Goal: Task Accomplishment & Management: Manage account settings

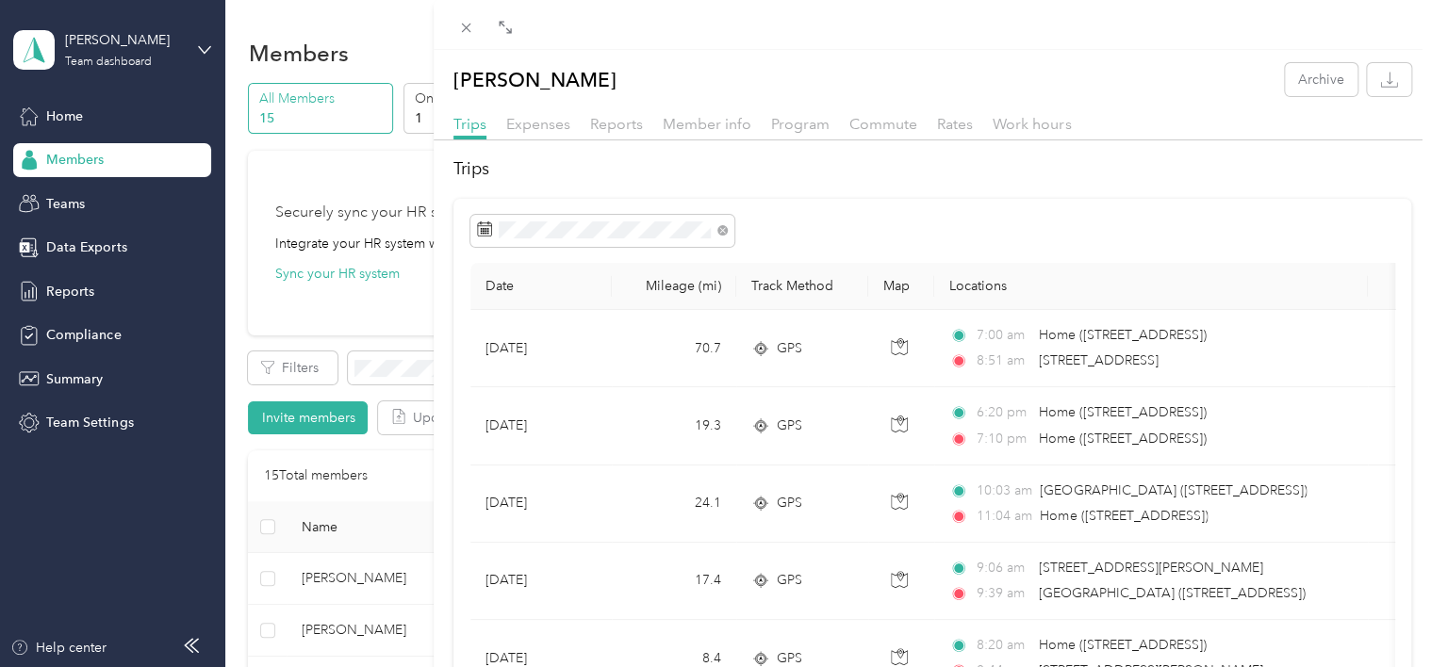
scroll to position [471, 0]
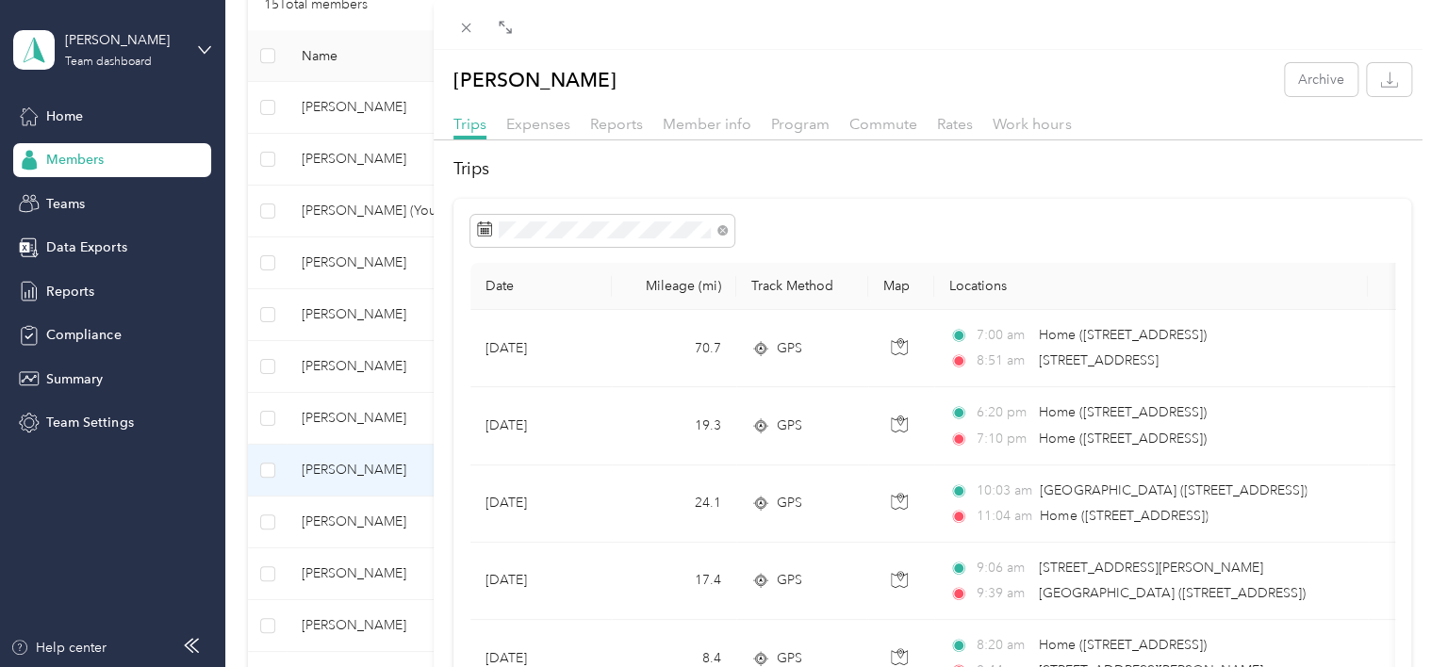
click at [320, 265] on div "[PERSON_NAME] Archive Trips Expenses Reports Member info Program Commute Rates …" at bounding box center [715, 333] width 1431 height 667
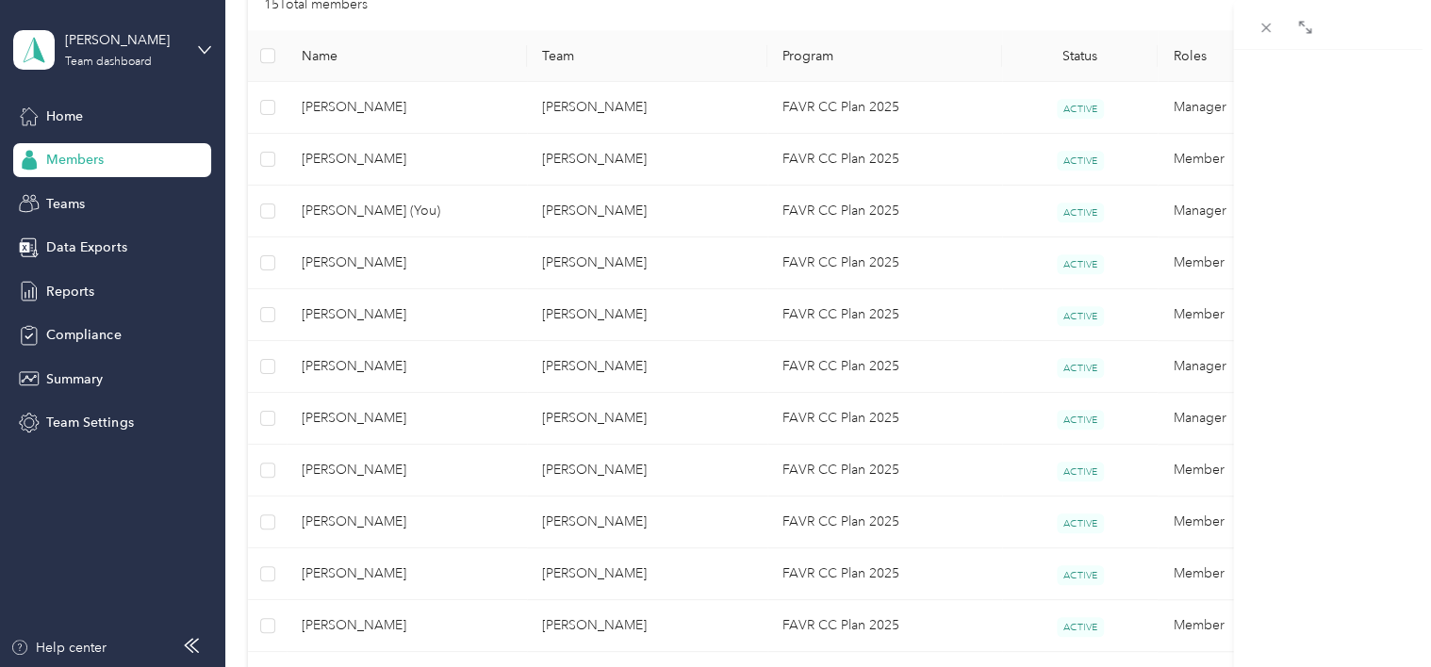
click at [320, 265] on div at bounding box center [715, 333] width 1431 height 667
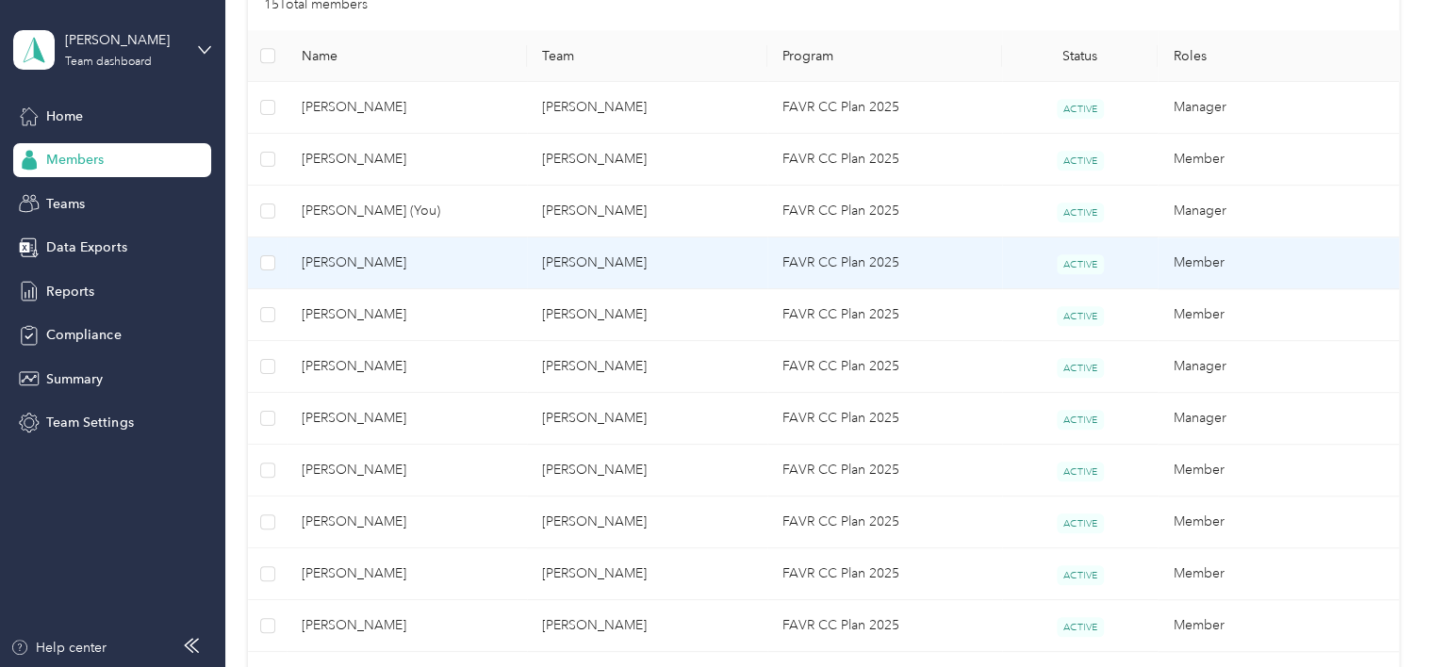
click at [317, 263] on span "[PERSON_NAME]" at bounding box center [407, 263] width 210 height 21
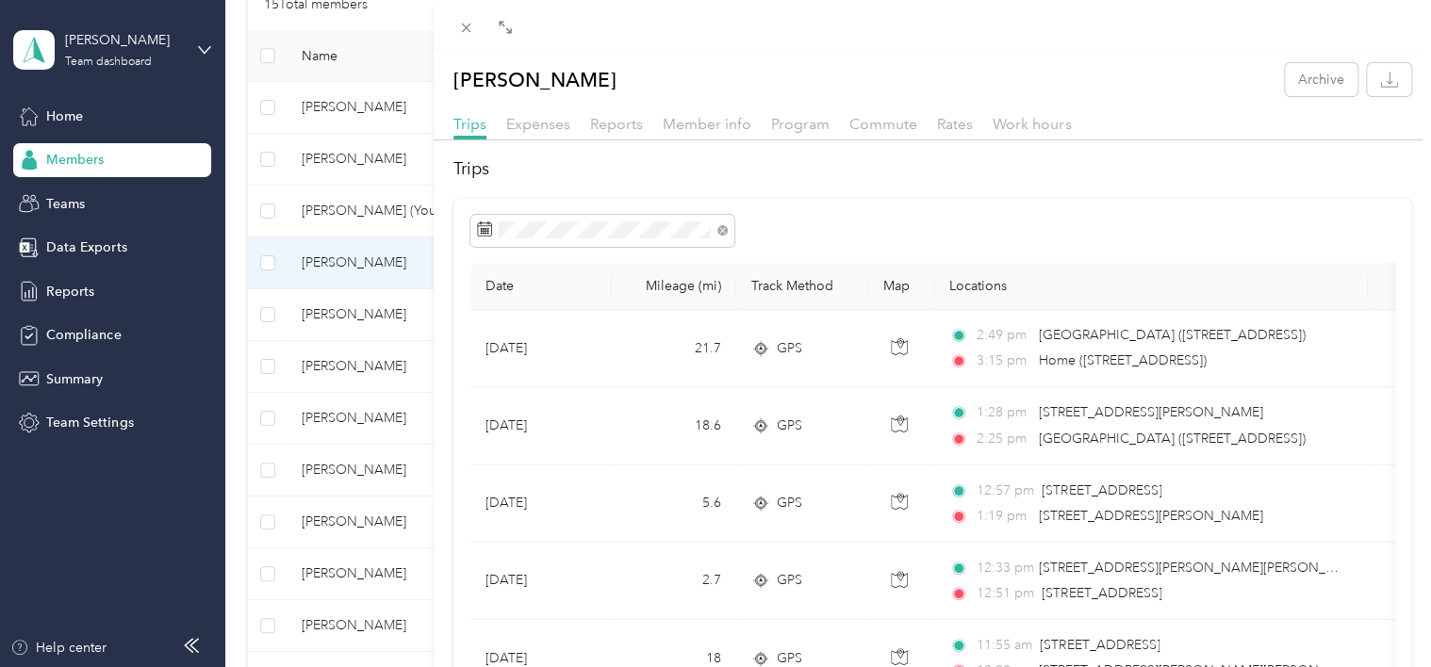
click at [352, 467] on div "[PERSON_NAME] Archive Trips Expenses Reports Member info Program Commute Rates …" at bounding box center [715, 333] width 1431 height 667
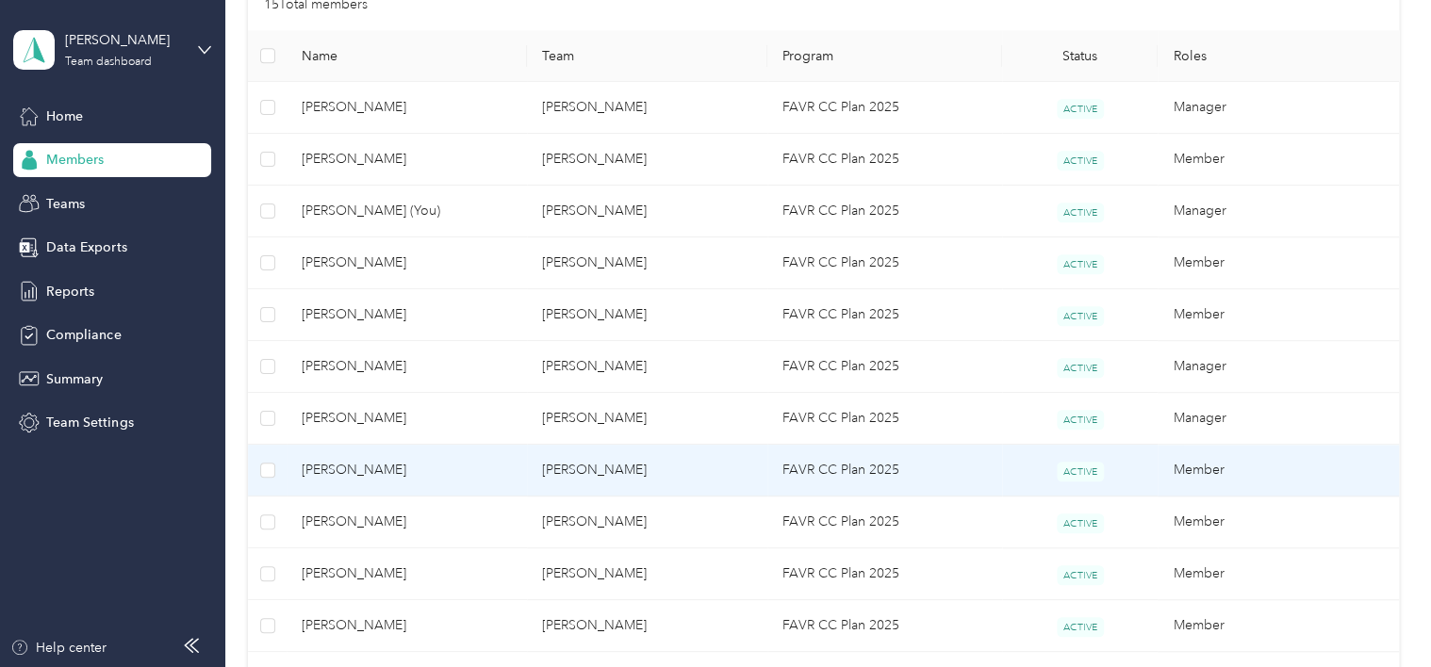
click at [352, 467] on span "[PERSON_NAME]" at bounding box center [407, 470] width 210 height 21
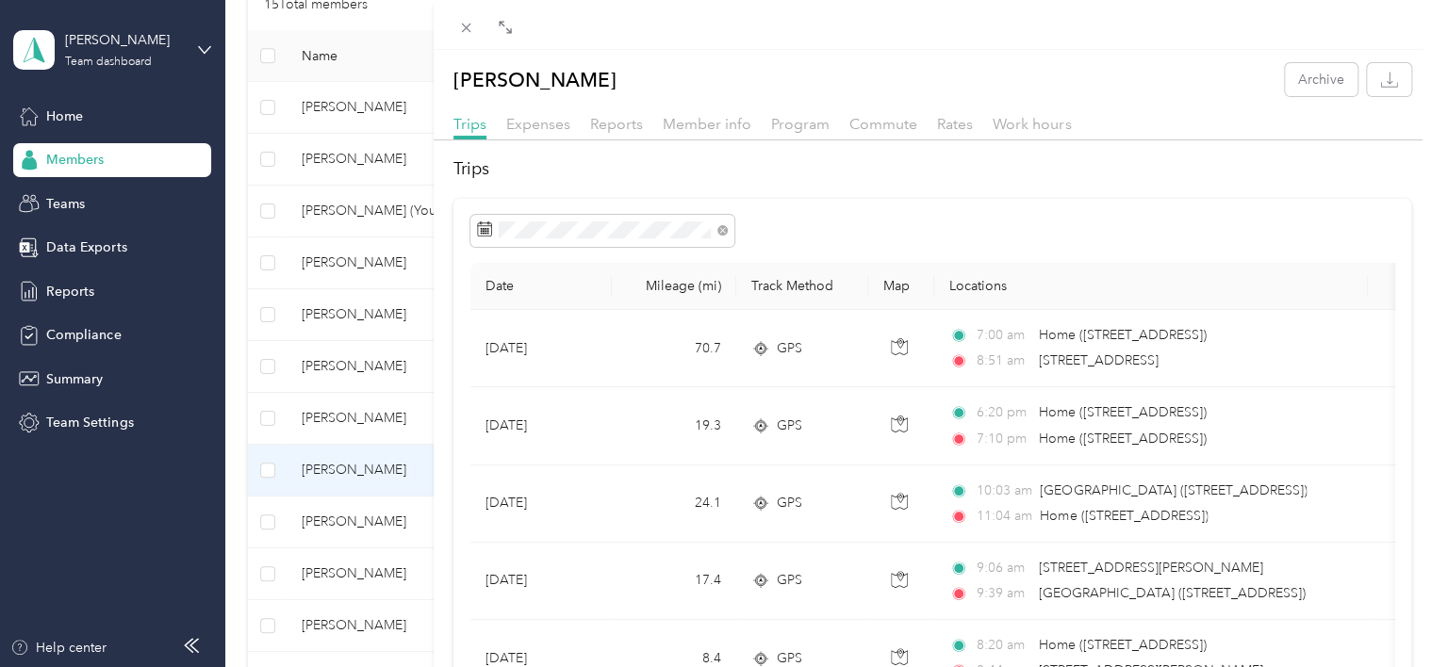
click at [80, 291] on div "[PERSON_NAME] Archive Trips Expenses Reports Member info Program Commute Rates …" at bounding box center [715, 333] width 1431 height 667
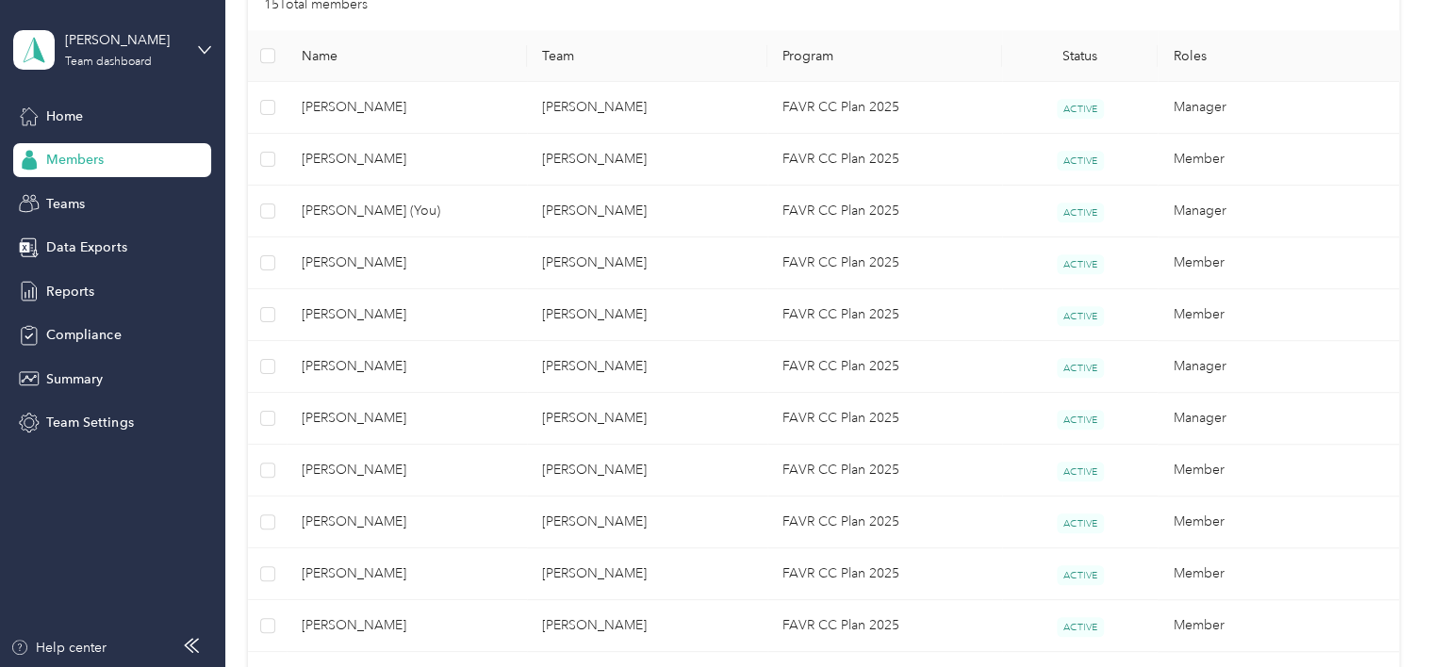
click at [80, 288] on span "Reports" at bounding box center [70, 292] width 48 height 20
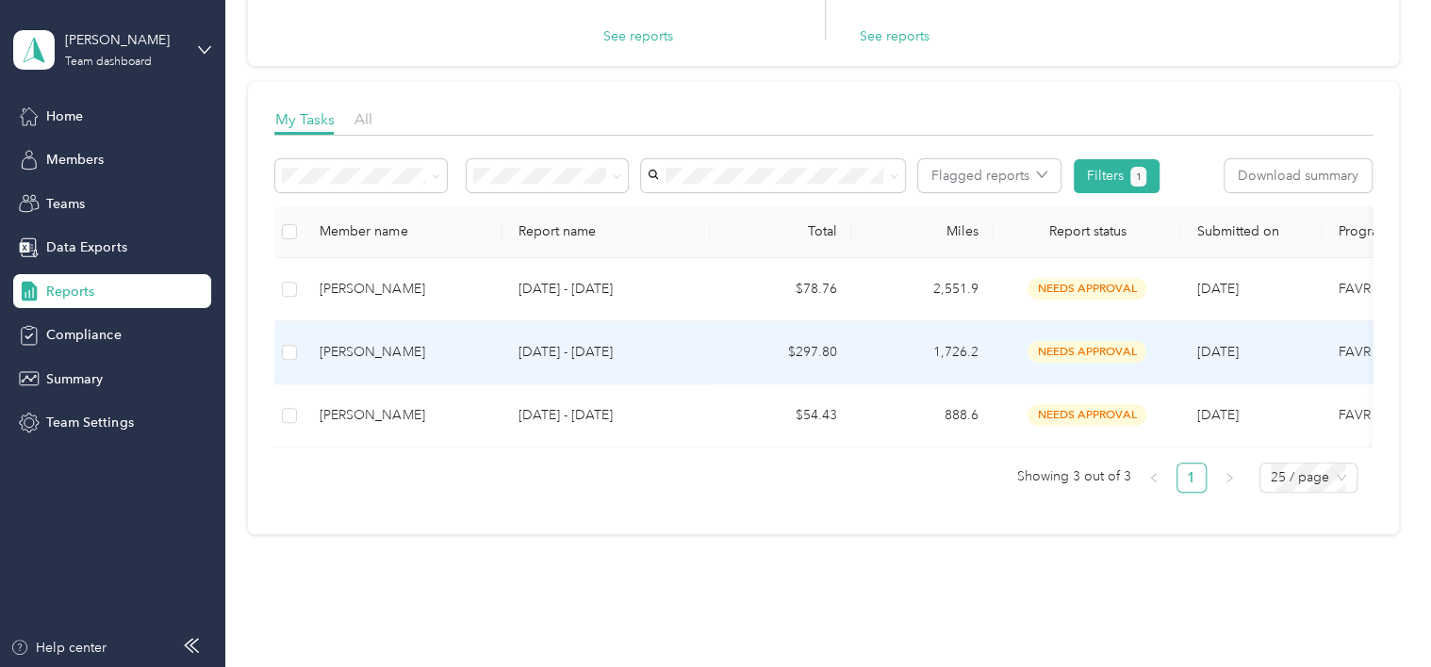
scroll to position [266, 0]
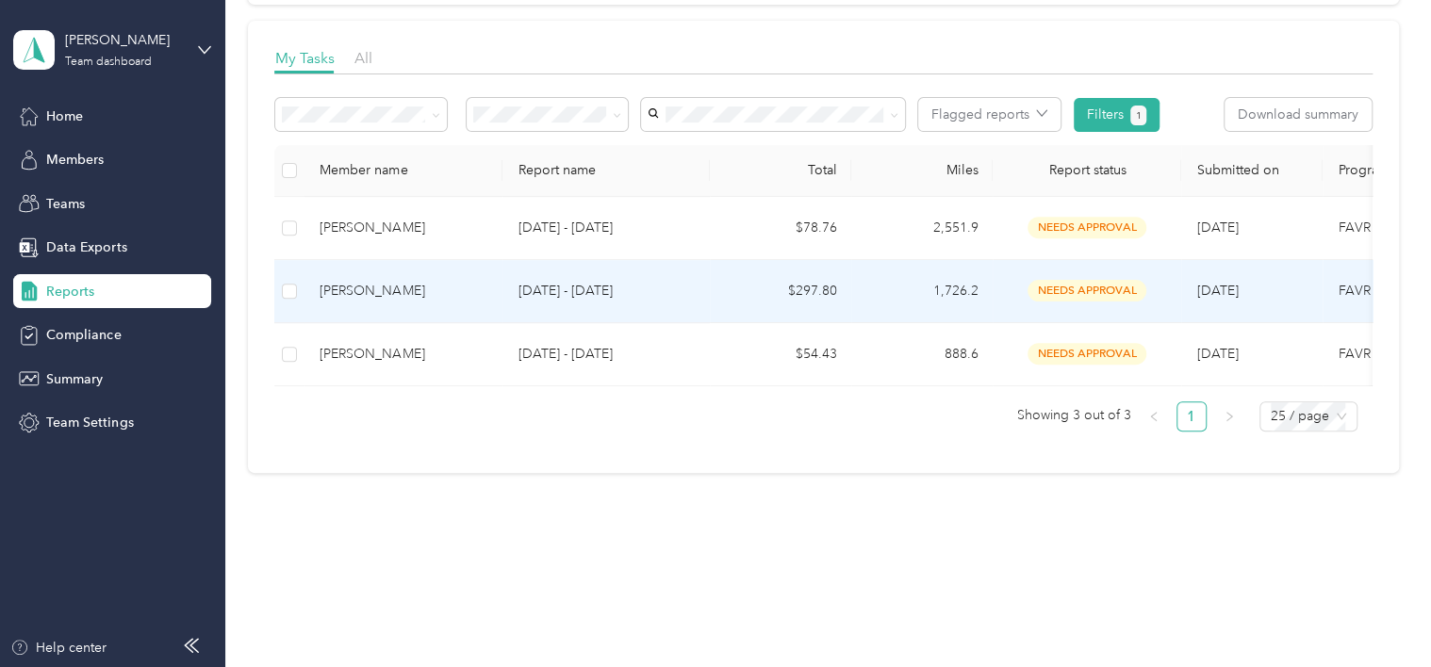
click at [584, 281] on p "[DATE] - [DATE]" at bounding box center [605, 291] width 177 height 21
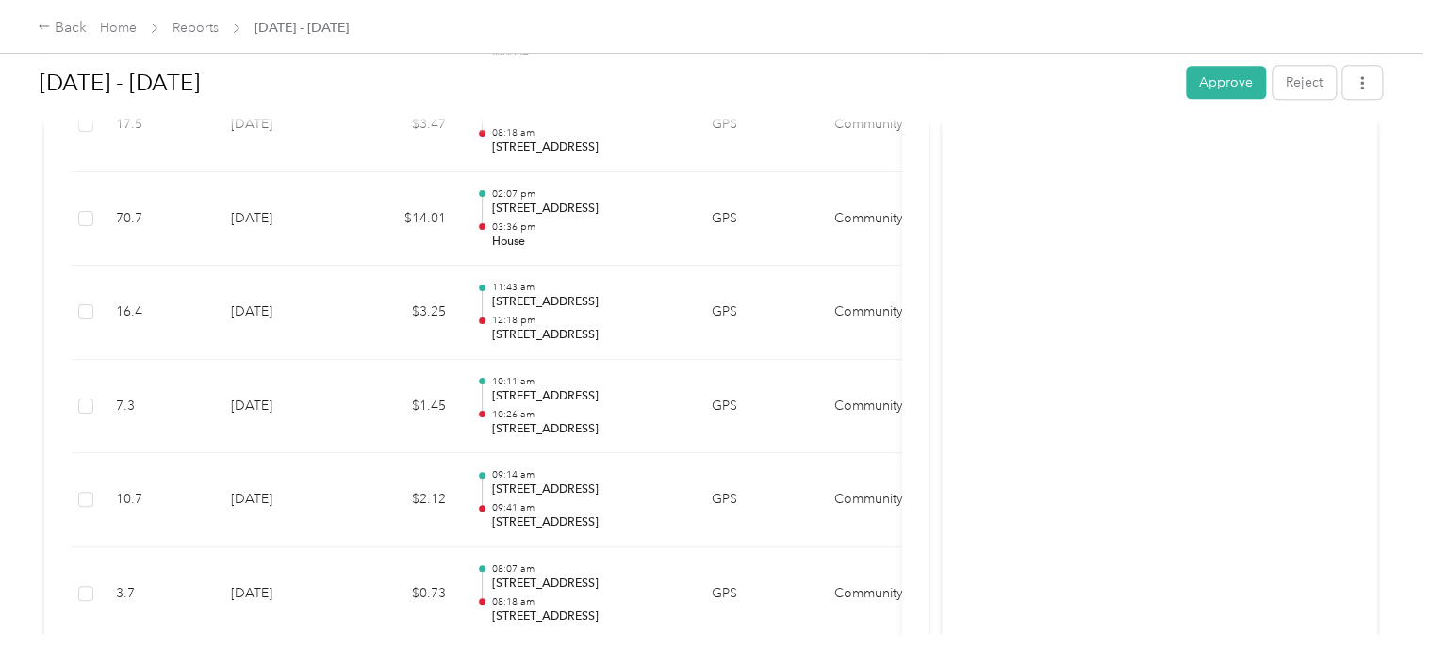
scroll to position [1225, 0]
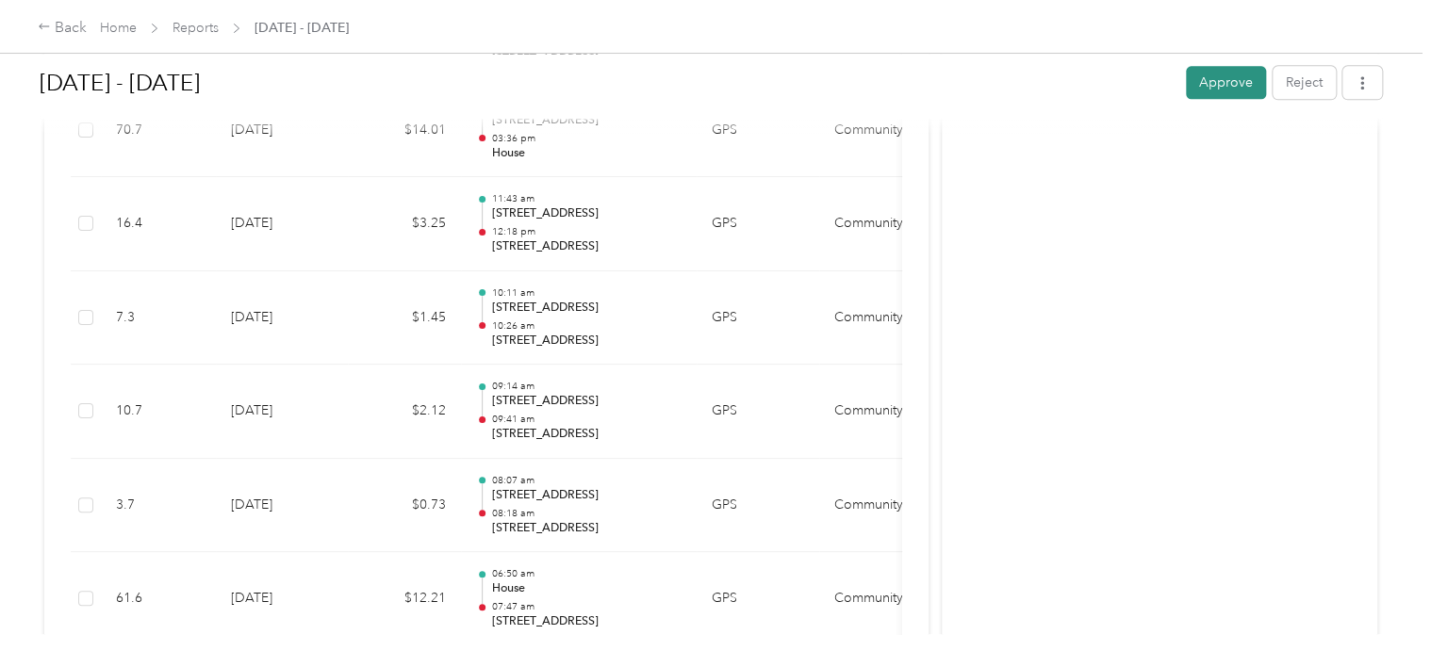
click at [1218, 86] on button "Approve" at bounding box center [1226, 82] width 80 height 33
click at [204, 28] on link "Reports" at bounding box center [195, 28] width 46 height 16
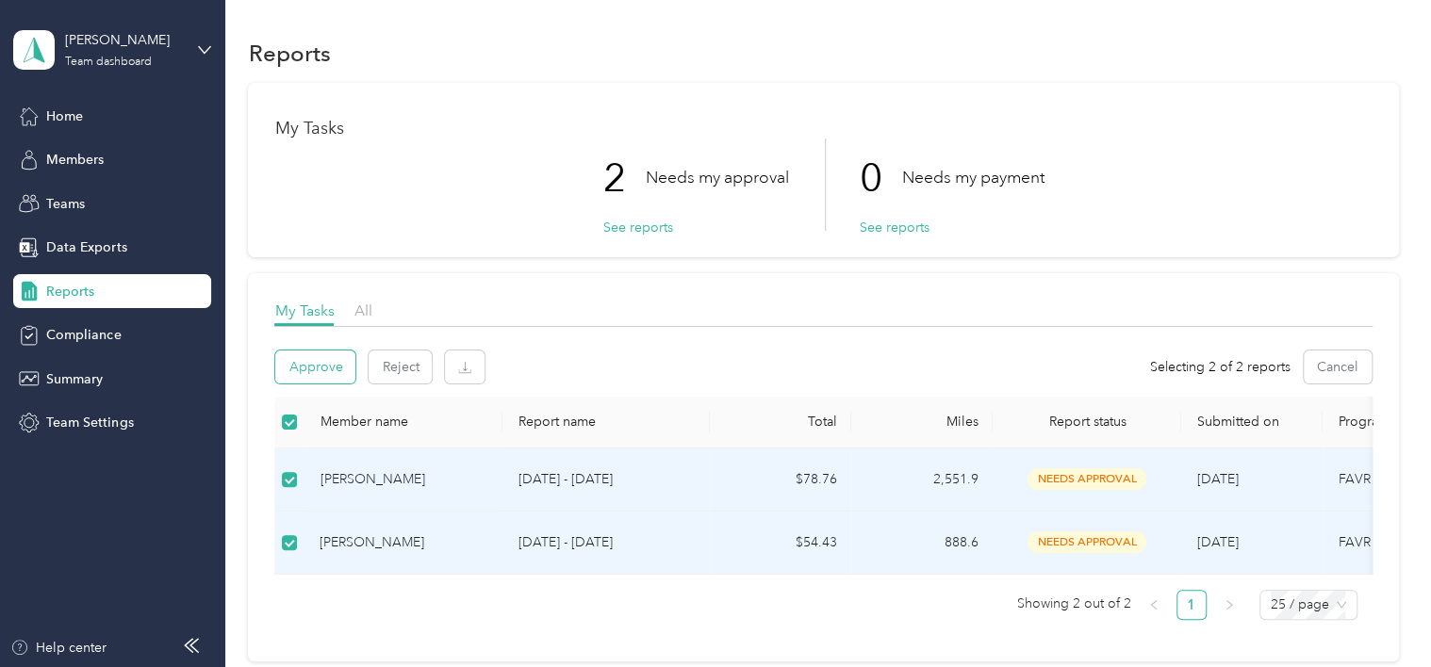
click at [324, 366] on button "Approve" at bounding box center [315, 367] width 80 height 33
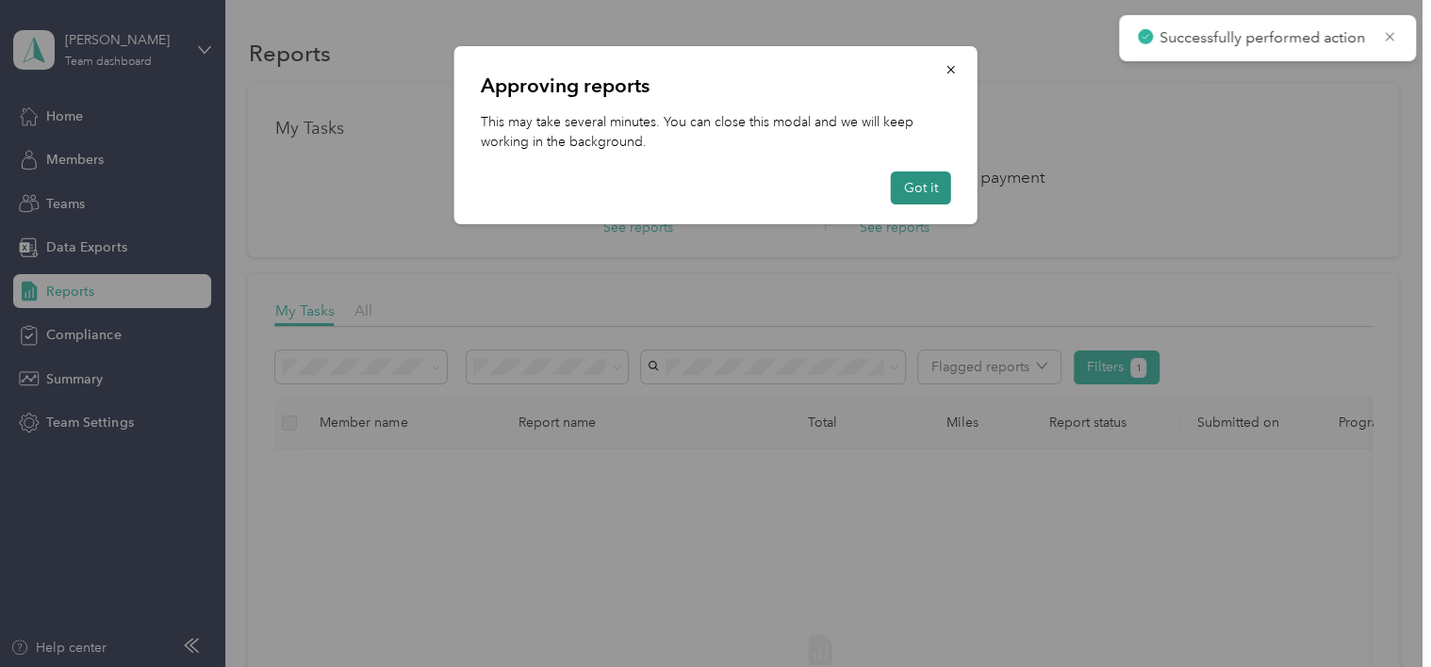
click at [929, 178] on button "Got it" at bounding box center [921, 188] width 60 height 33
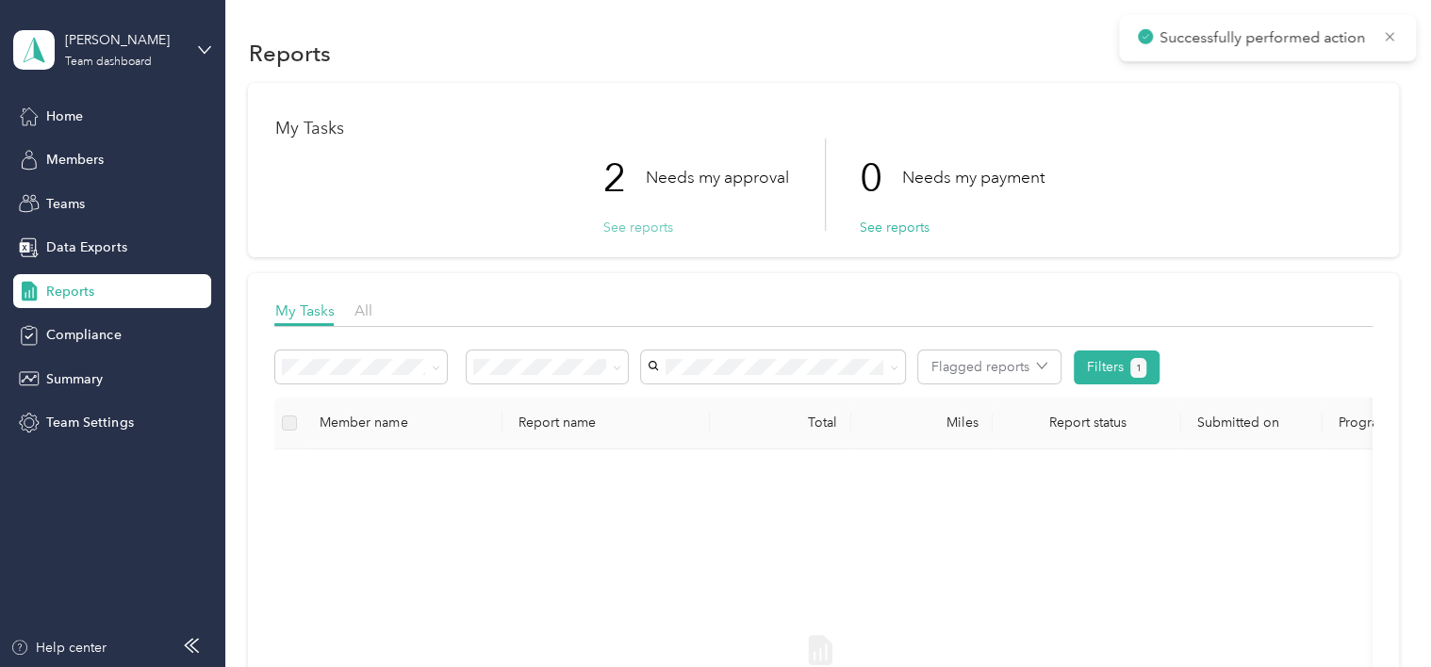
click at [653, 226] on button "See reports" at bounding box center [637, 228] width 70 height 20
click at [362, 304] on span "All" at bounding box center [362, 311] width 18 height 18
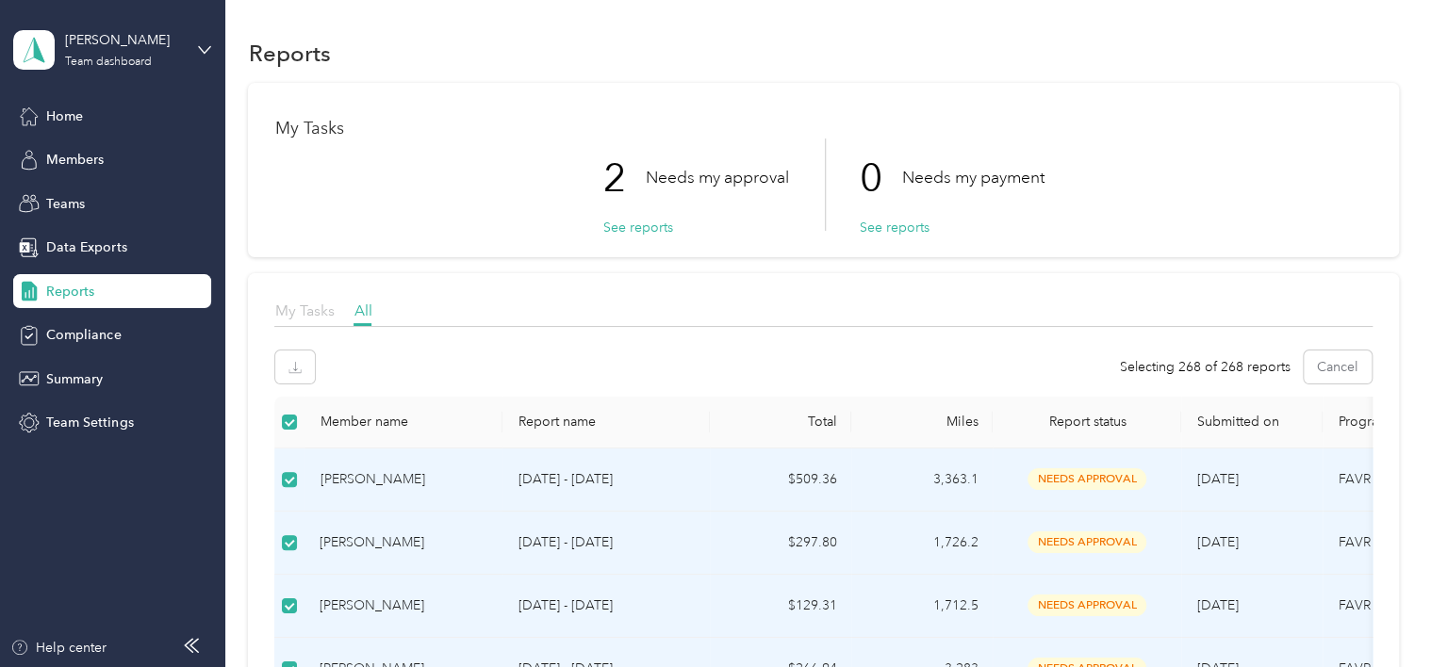
click at [317, 313] on span "My Tasks" at bounding box center [303, 311] width 59 height 18
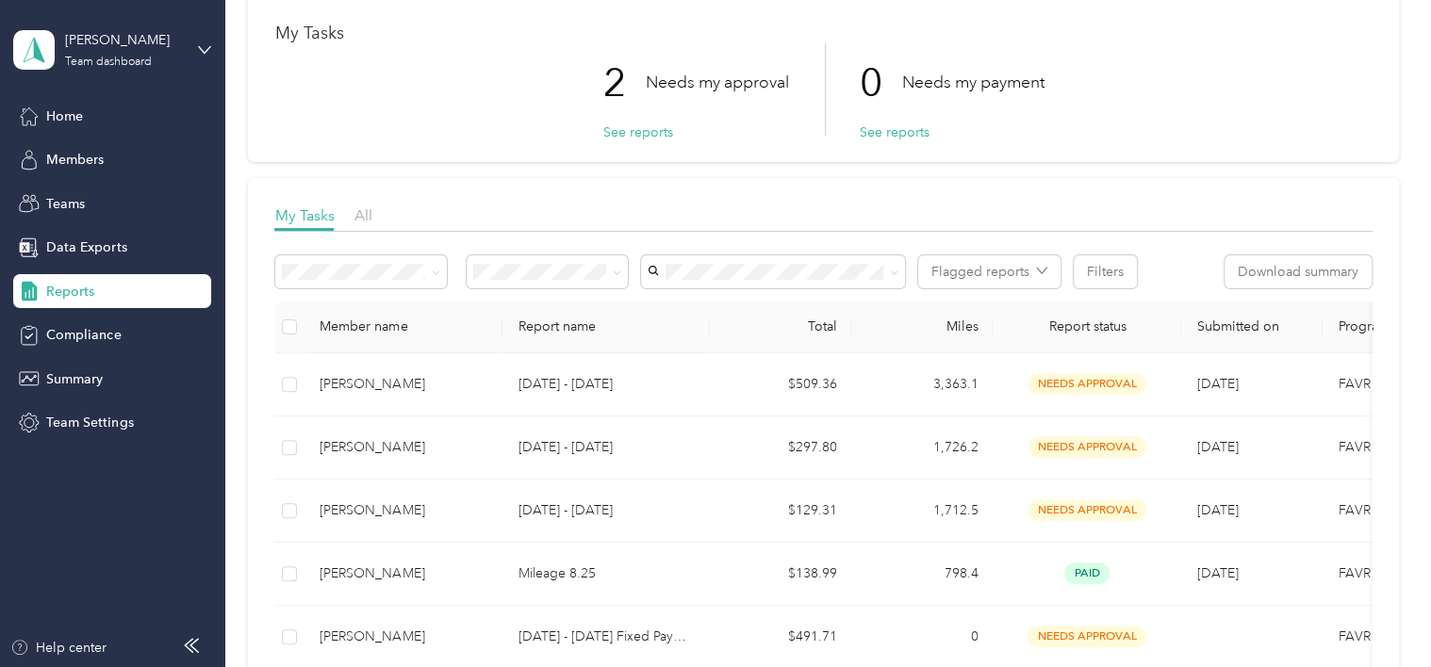
scroll to position [94, 0]
click at [117, 41] on div "[PERSON_NAME]" at bounding box center [124, 40] width 118 height 20
click at [99, 149] on div "Team dashboard" at bounding box center [82, 155] width 104 height 20
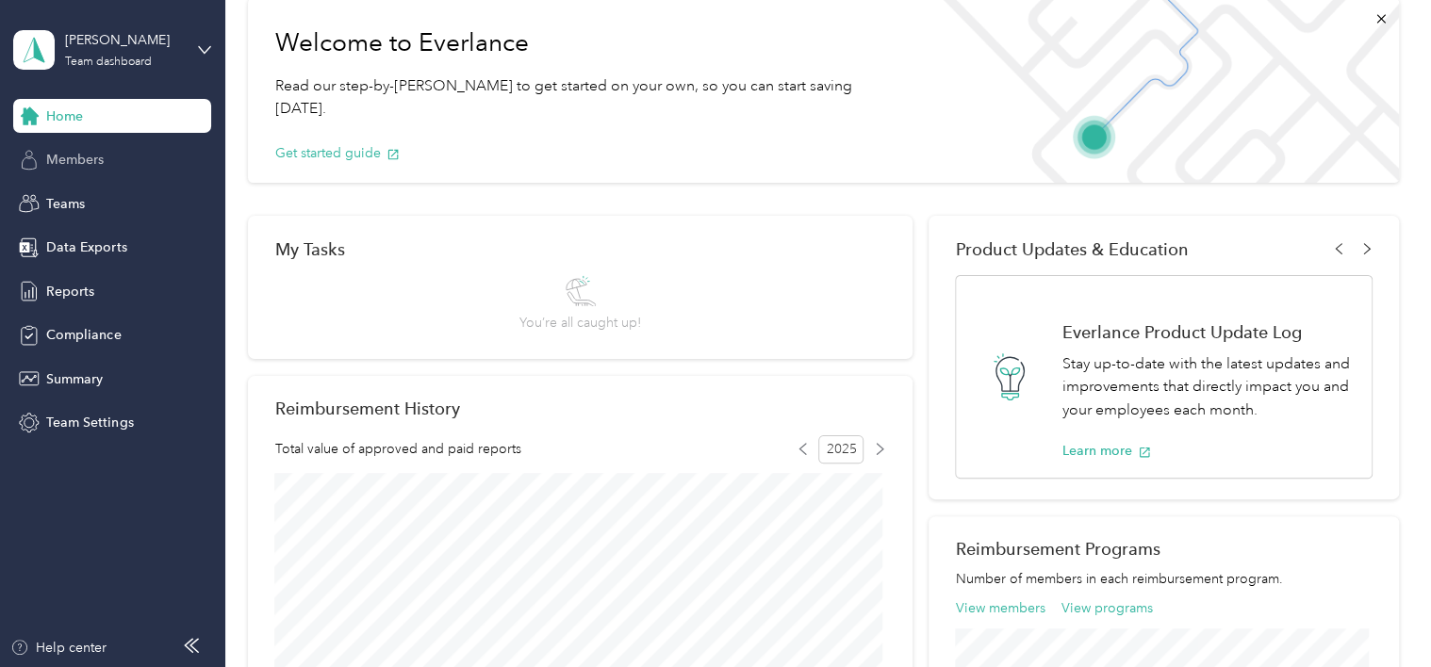
click at [114, 155] on div "Members" at bounding box center [112, 160] width 198 height 34
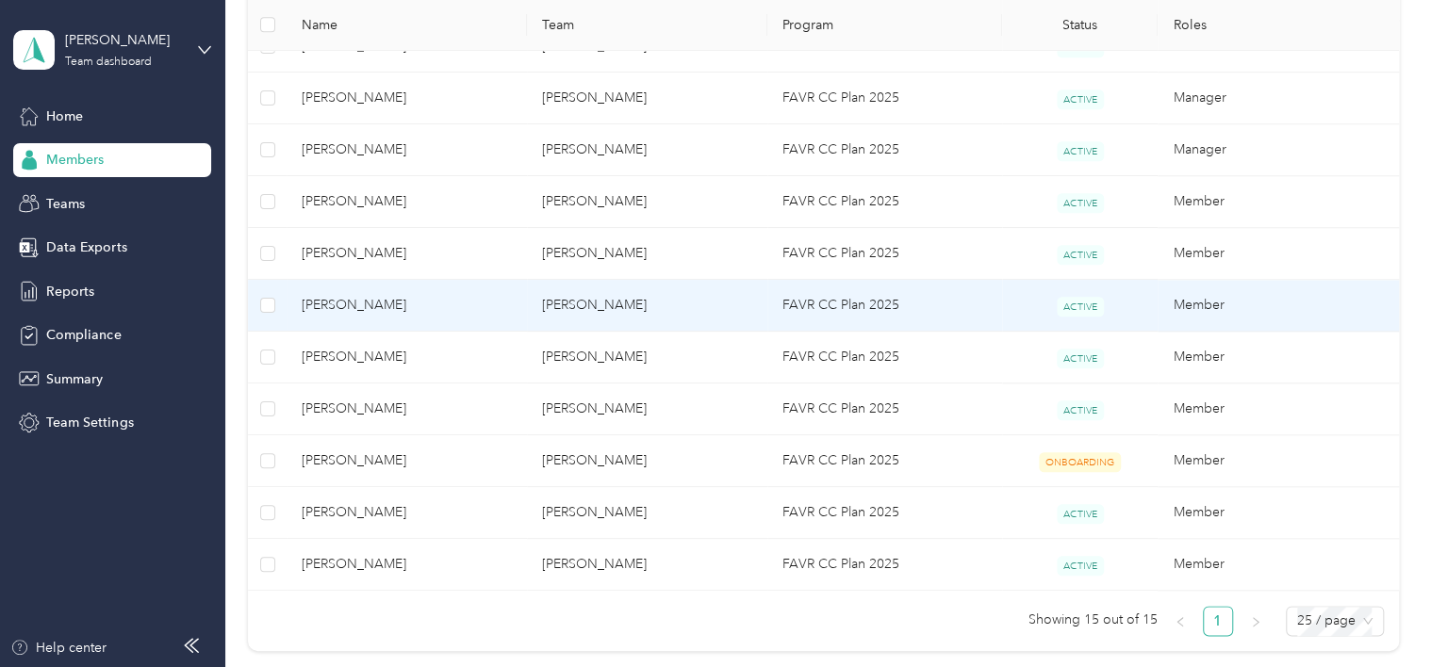
scroll to position [566, 0]
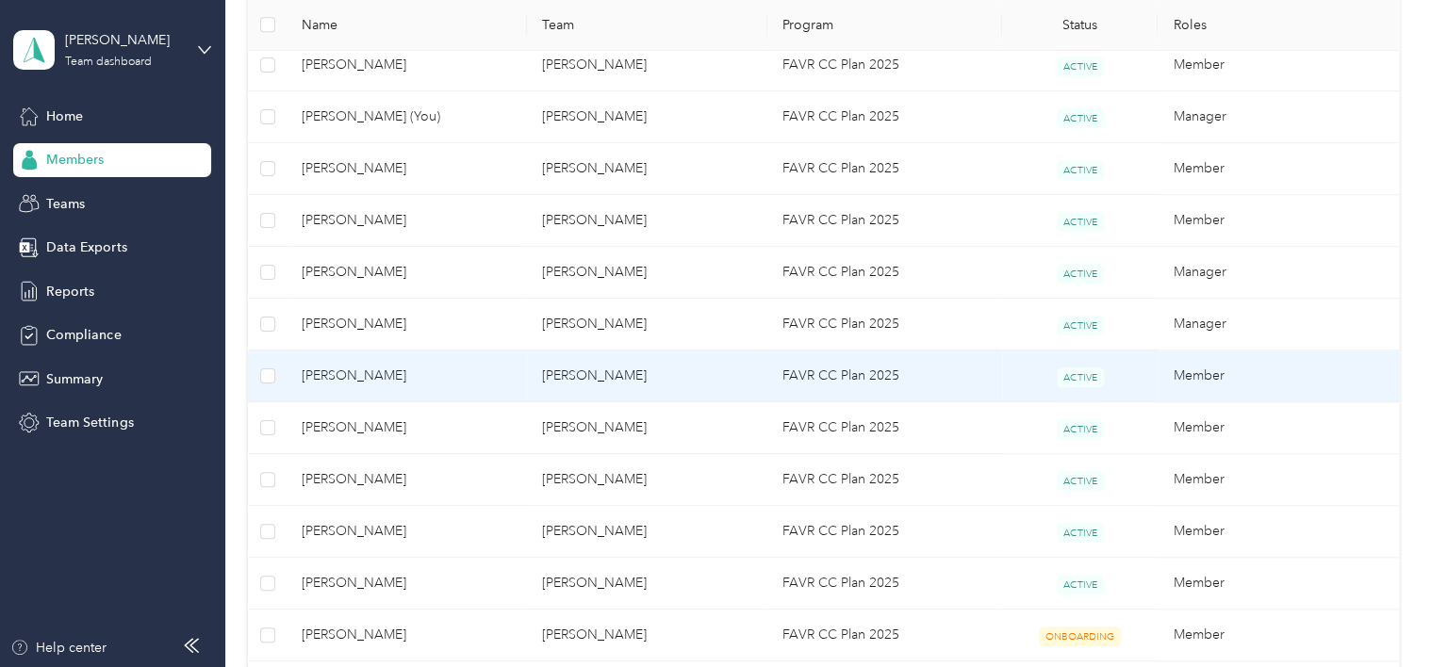
click at [371, 367] on span "[PERSON_NAME]" at bounding box center [407, 376] width 210 height 21
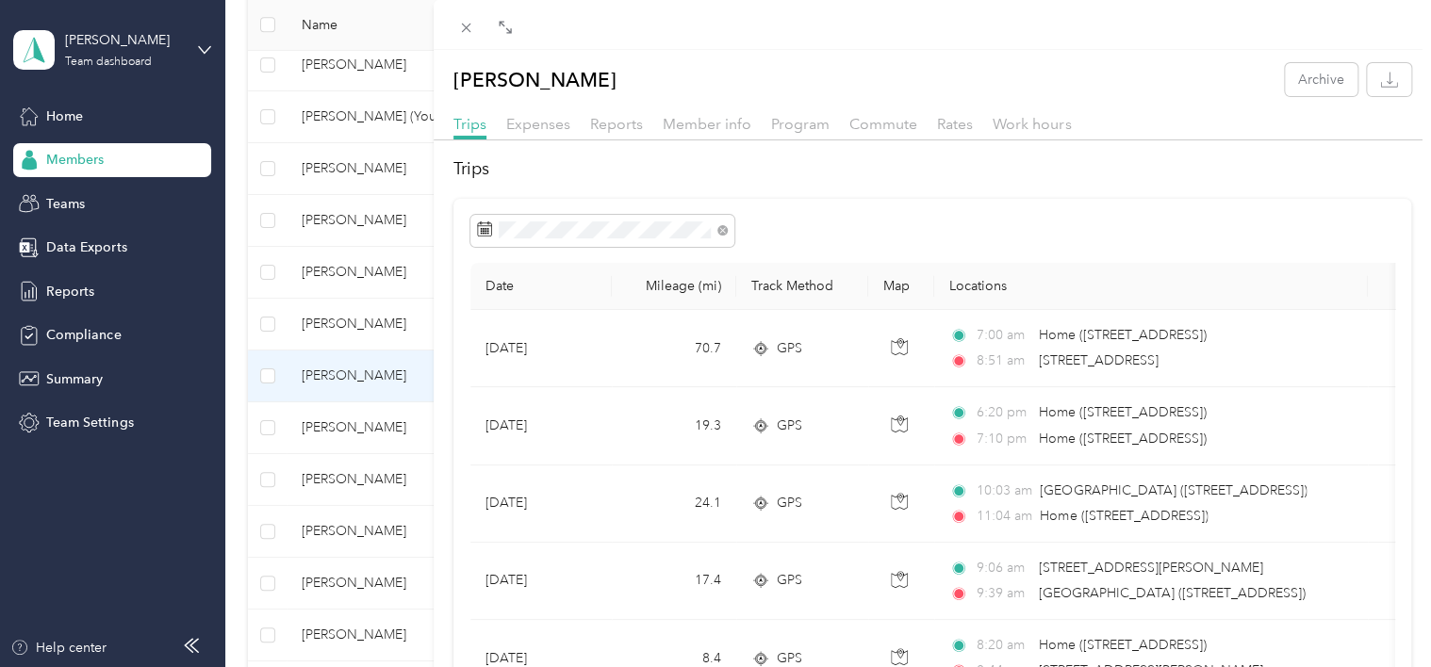
click at [324, 268] on div "[PERSON_NAME] Archive Trips Expenses Reports Member info Program Commute Rates …" at bounding box center [715, 333] width 1431 height 667
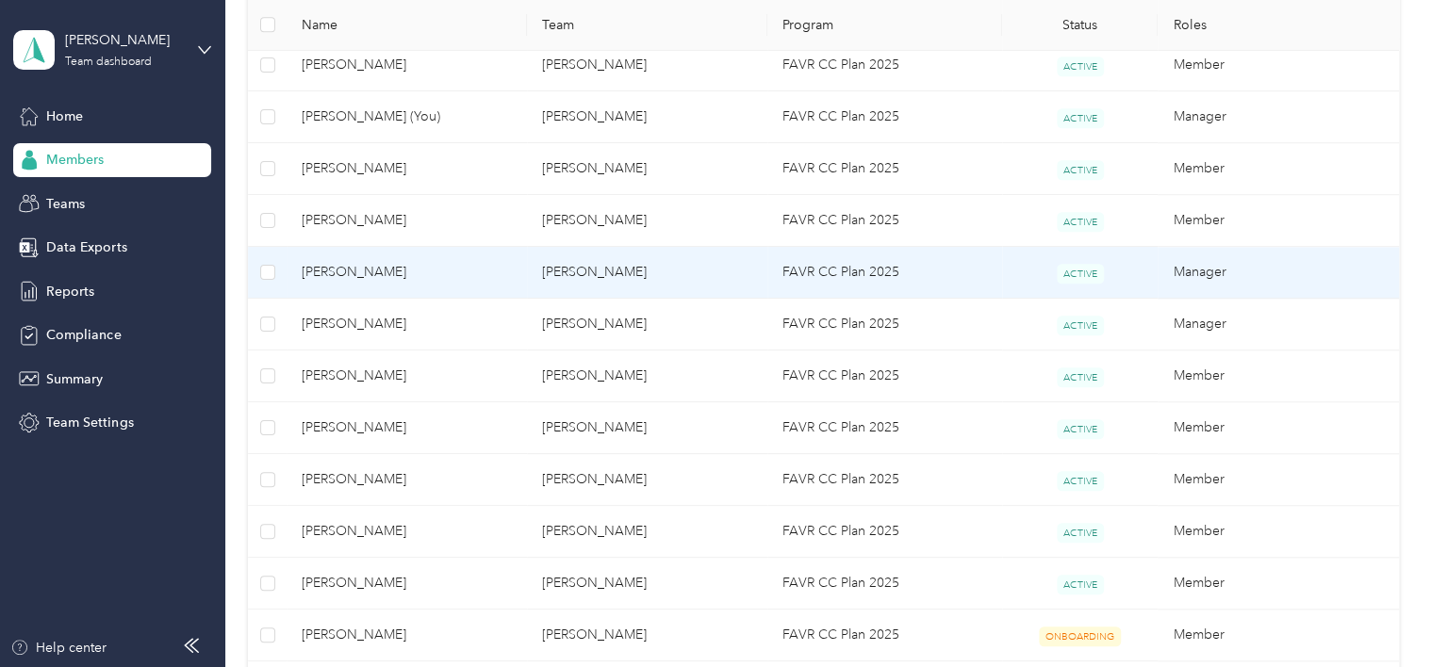
click at [336, 268] on span "[PERSON_NAME]" at bounding box center [407, 272] width 210 height 21
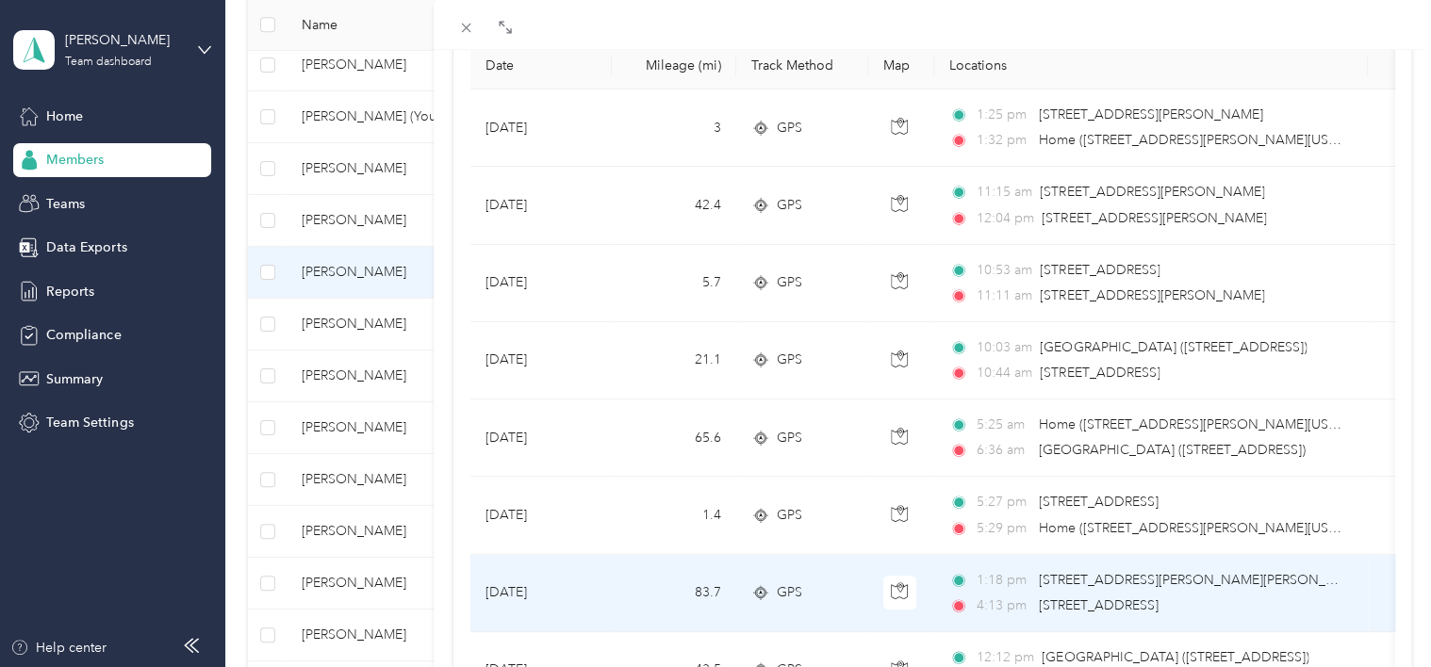
scroll to position [189, 0]
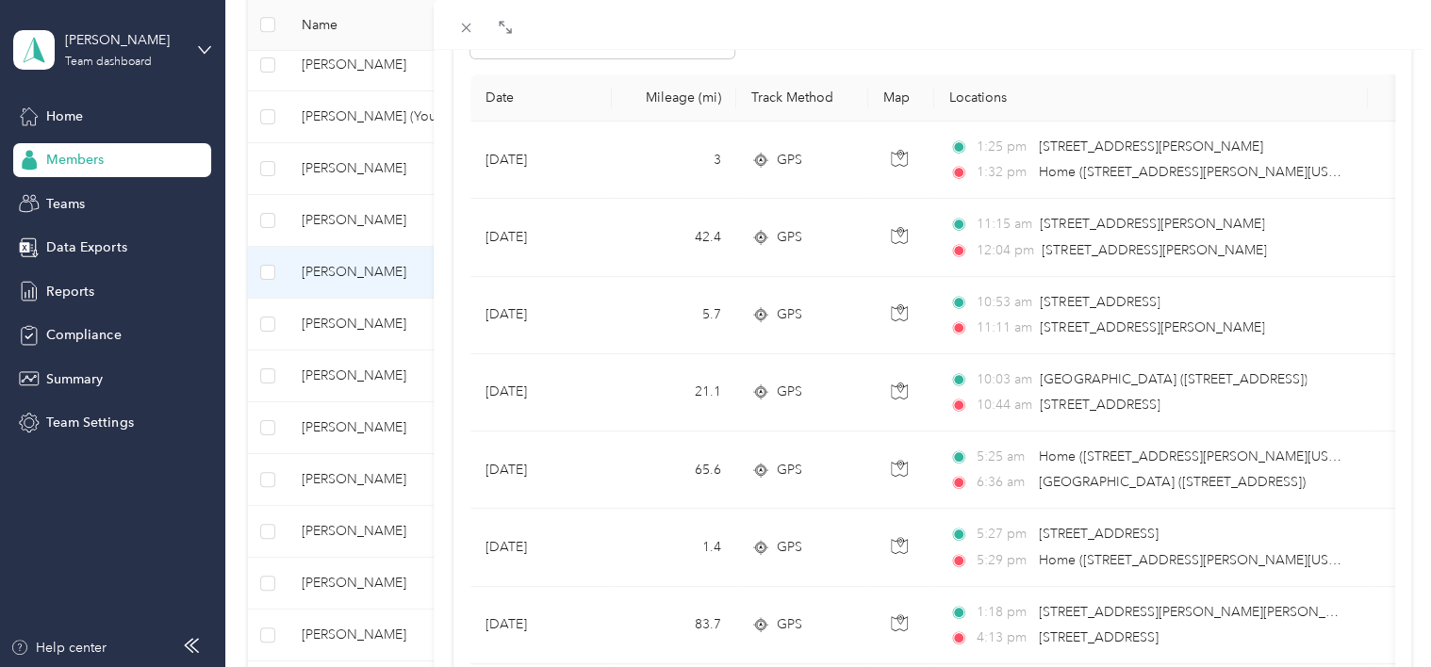
click at [352, 224] on div "[PERSON_NAME] Archive Trips Expenses Reports Member info Program Commute Rates …" at bounding box center [715, 333] width 1431 height 667
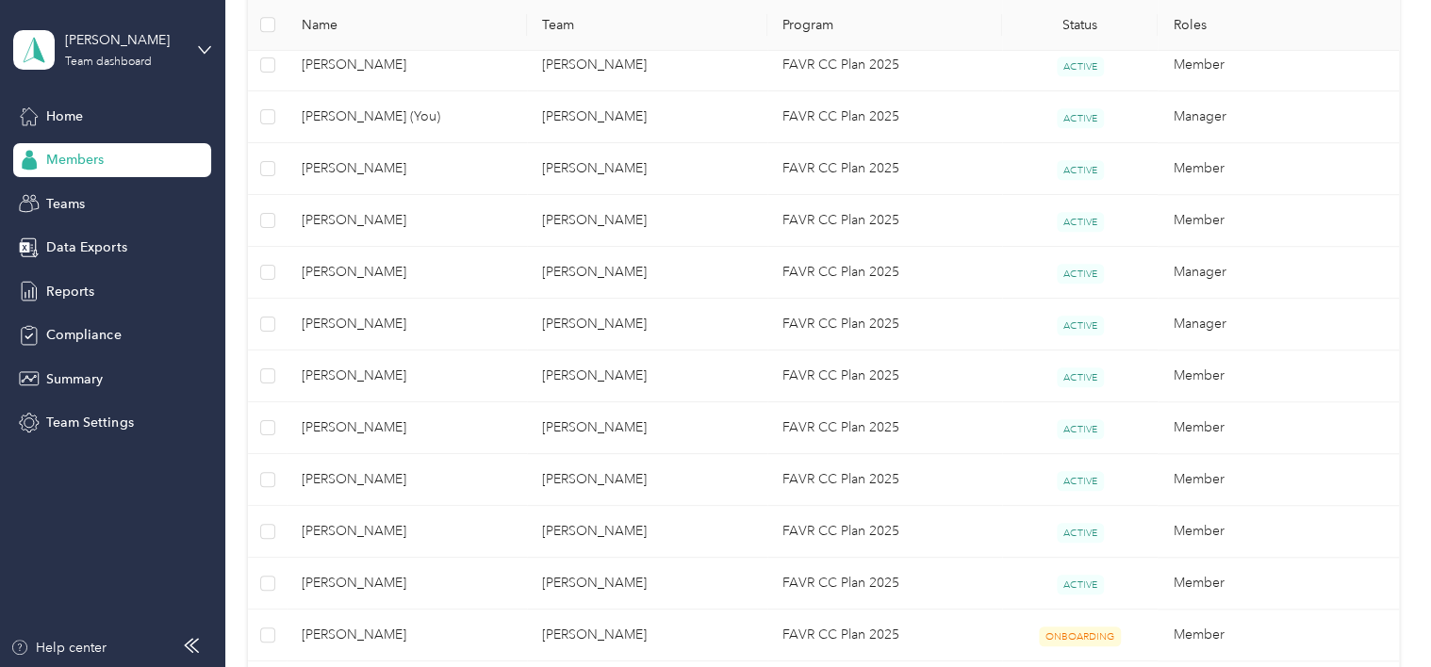
click at [353, 222] on div at bounding box center [715, 333] width 1431 height 667
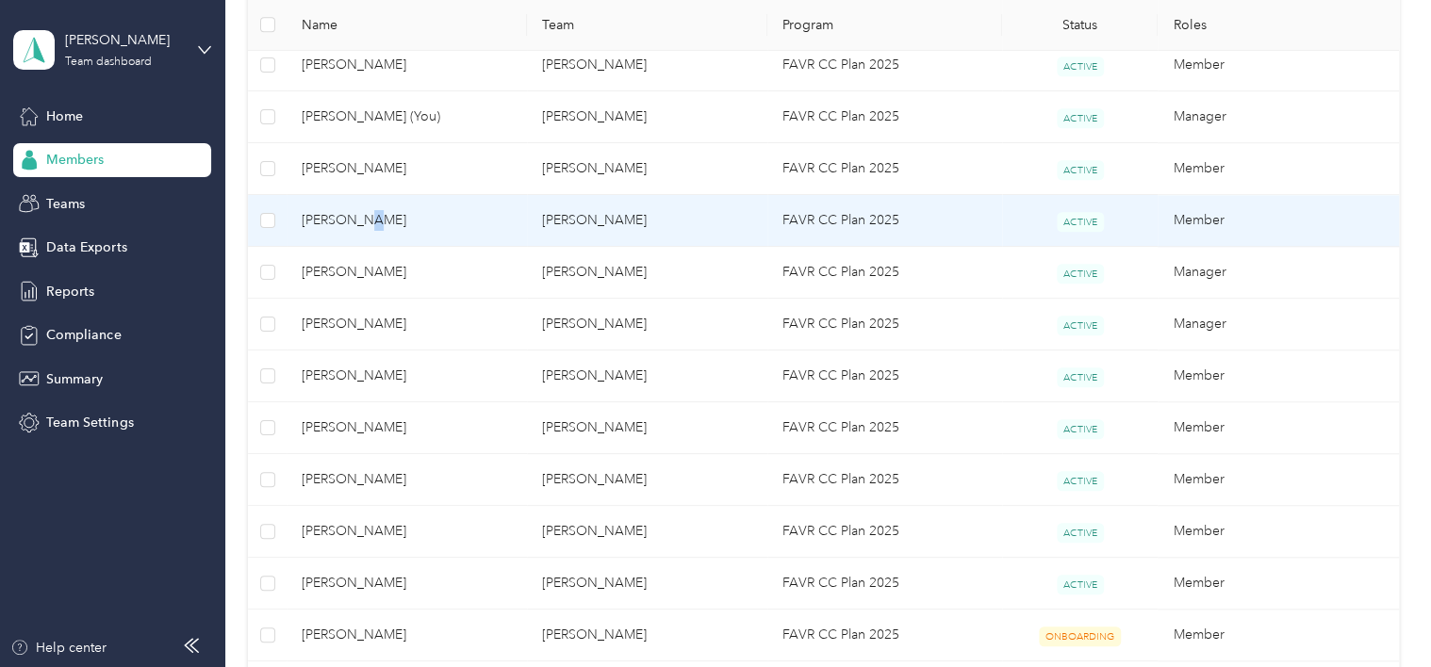
click at [353, 222] on span "[PERSON_NAME]" at bounding box center [407, 220] width 210 height 21
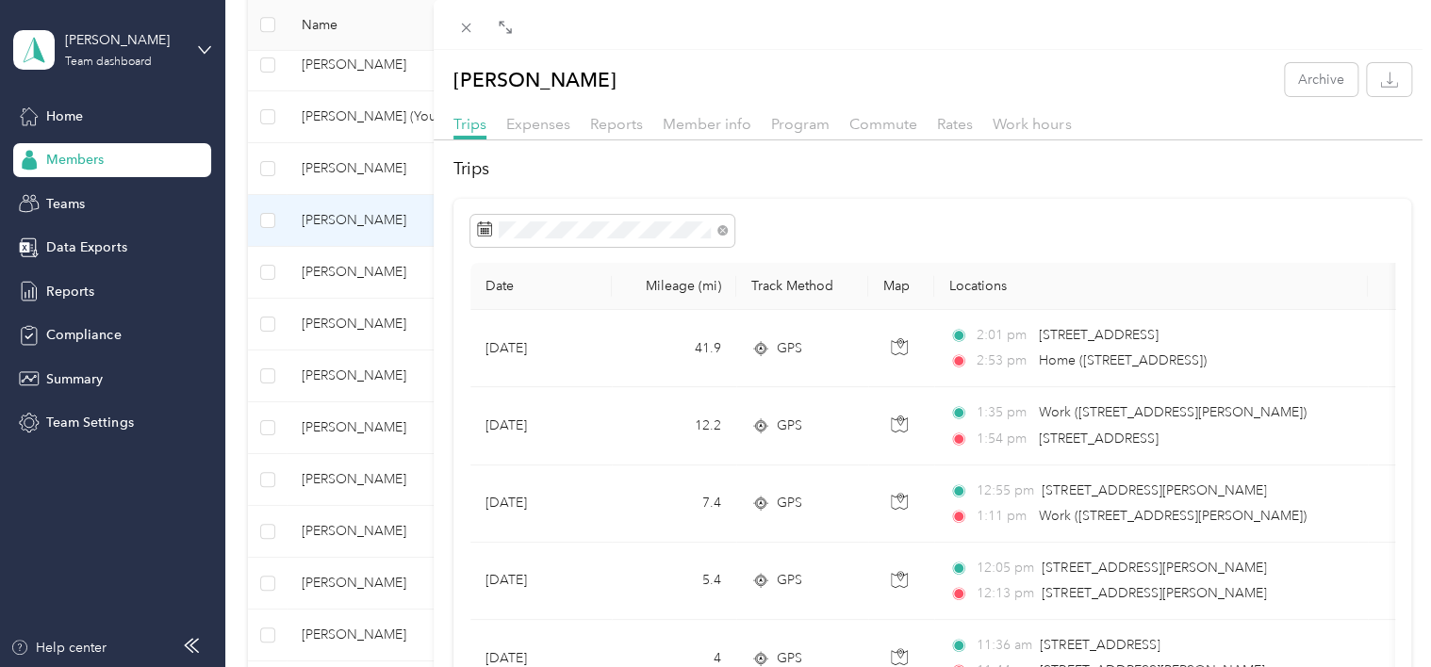
click at [343, 269] on div "[PERSON_NAME] Archive Trips Expenses Reports Member info Program Commute Rates …" at bounding box center [715, 333] width 1431 height 667
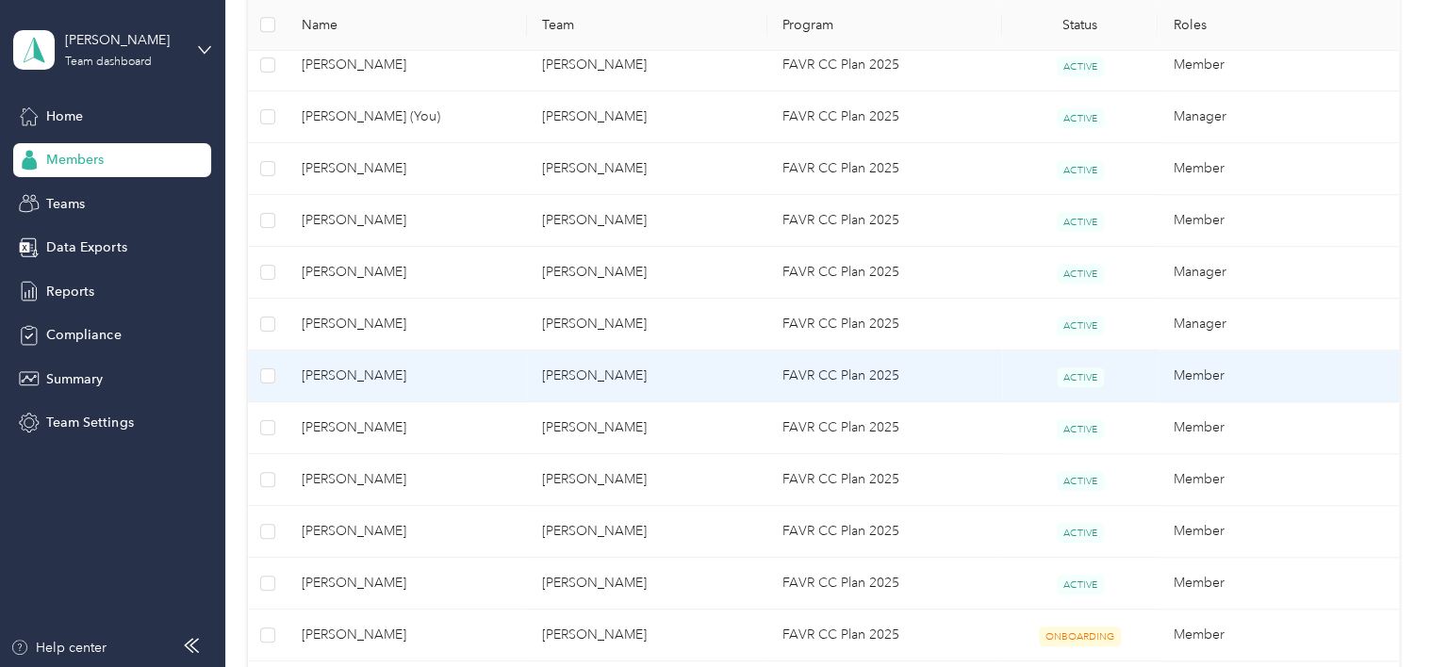
click at [336, 369] on span "[PERSON_NAME]" at bounding box center [407, 376] width 210 height 21
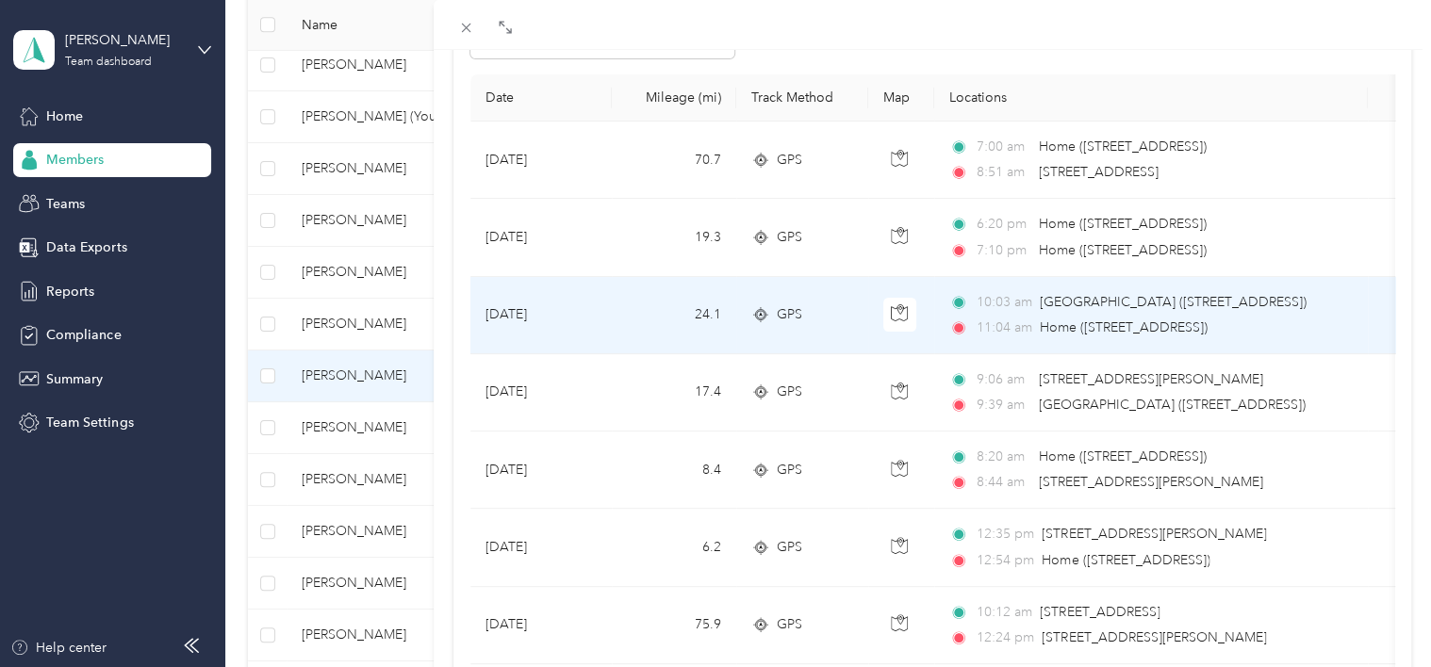
scroll to position [94, 0]
